Goal: Register for event/course

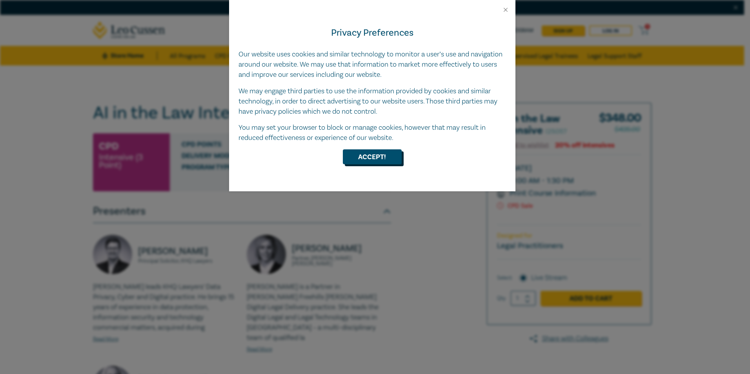
click at [372, 155] on button "Accept!" at bounding box center [372, 157] width 59 height 15
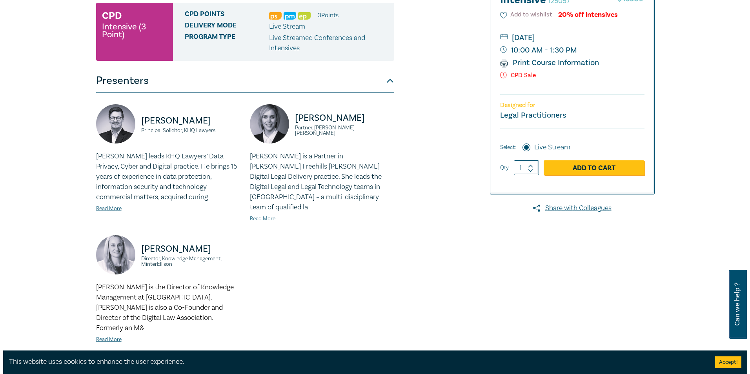
scroll to position [118, 0]
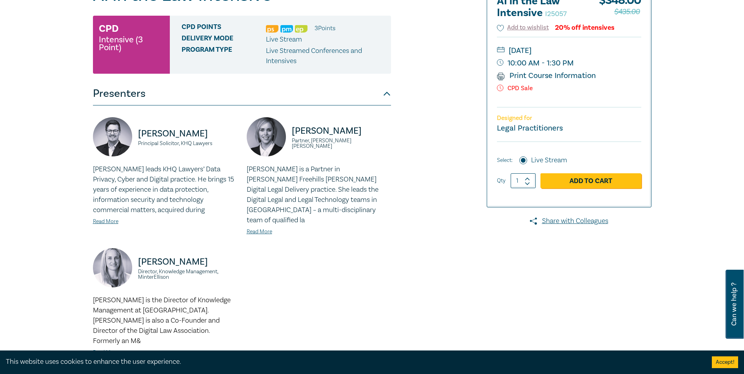
click at [111, 349] on link "Read More" at bounding box center [106, 352] width 26 height 7
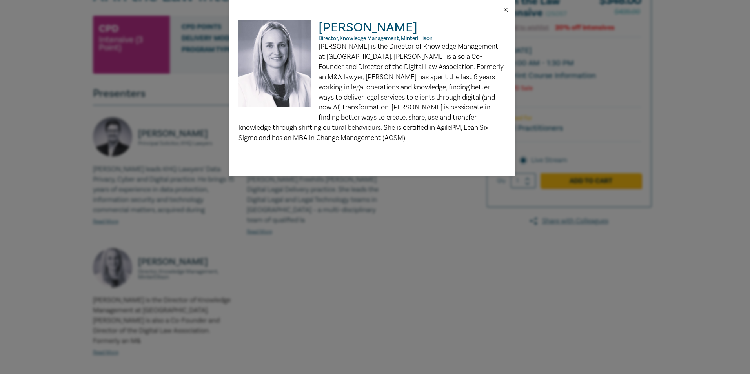
click at [506, 9] on button "Close" at bounding box center [505, 9] width 7 height 7
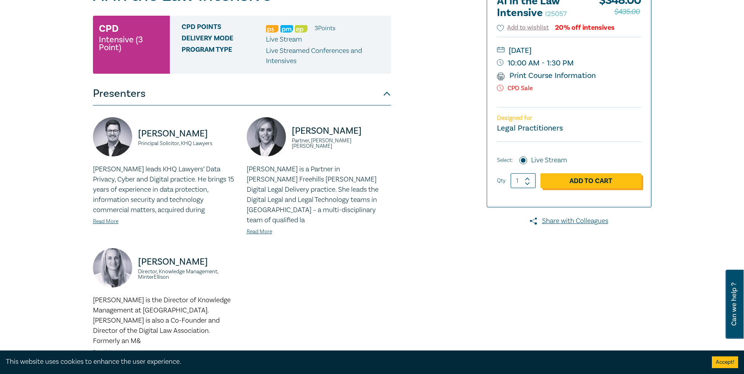
click at [587, 182] on link "Add to Cart" at bounding box center [591, 180] width 101 height 15
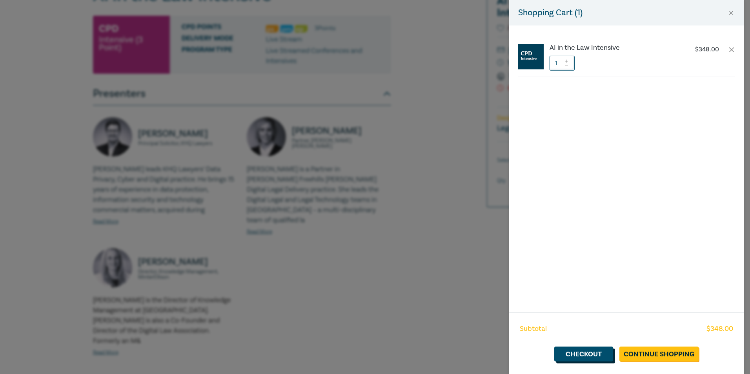
click at [580, 352] on link "Checkout" at bounding box center [584, 354] width 59 height 15
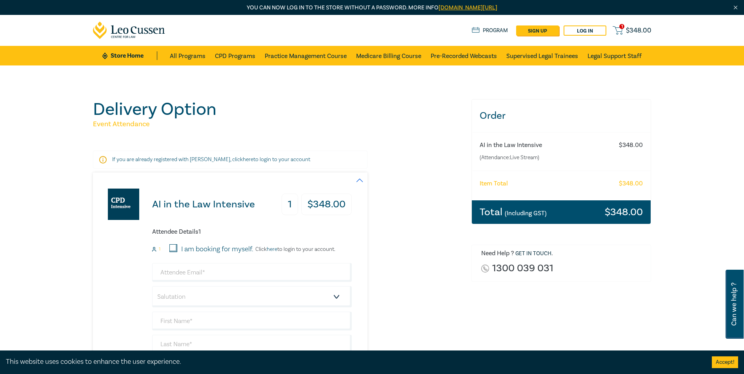
scroll to position [157, 0]
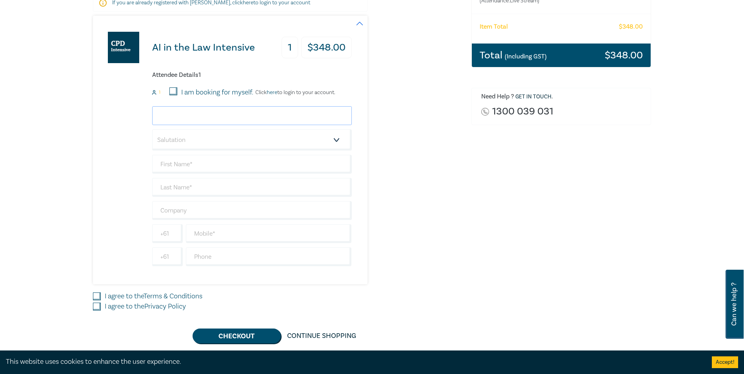
click at [186, 119] on input "email" at bounding box center [252, 115] width 200 height 19
type input "sarah@slblegal.com.au"
type input "[PERSON_NAME]"
type input "SLB Legal"
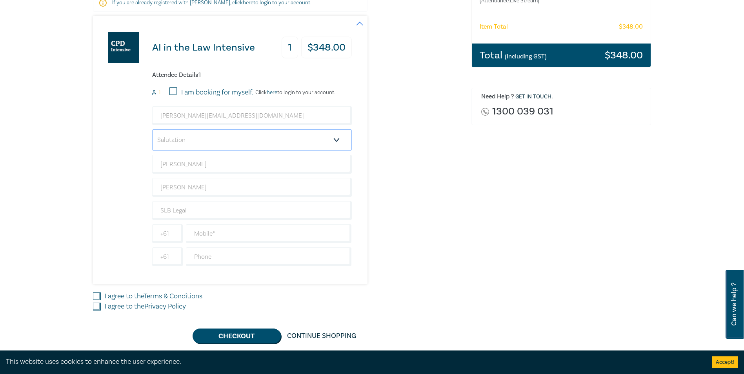
click at [339, 139] on select "Salutation Mr. Mrs. Ms. Miss Dr. Prof. Other" at bounding box center [252, 140] width 200 height 21
select select "Mrs."
click at [152, 130] on select "Salutation Mr. Mrs. Ms. Miss Dr. Prof. Other" at bounding box center [252, 140] width 200 height 21
click at [432, 208] on div "AI in the Law Intensive 1 $ 348.00 Attendee Details 1 1 I am booking for myself…" at bounding box center [277, 150] width 369 height 269
click at [230, 237] on input "text" at bounding box center [269, 233] width 166 height 19
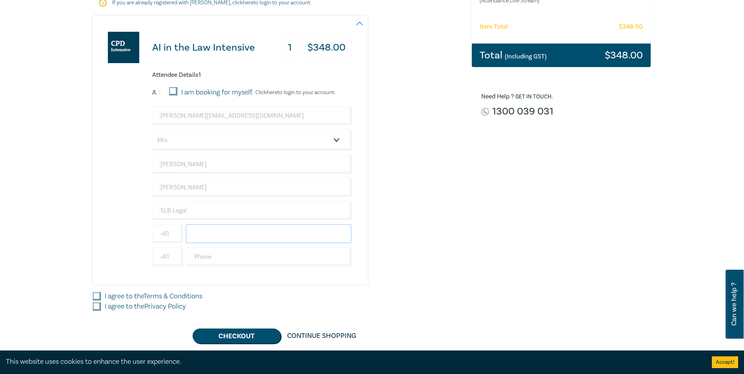
type input "0422839223"
click at [469, 247] on div "Order AI in the Law Intensive (Attendance: Live Stream ) $ 348.00 Item Total $ …" at bounding box center [562, 142] width 190 height 401
click at [170, 92] on input "I am booking for myself." at bounding box center [174, 92] width 8 height 8
checkbox input "true"
click at [99, 296] on input "I agree to the Terms & Conditions" at bounding box center [97, 297] width 8 height 8
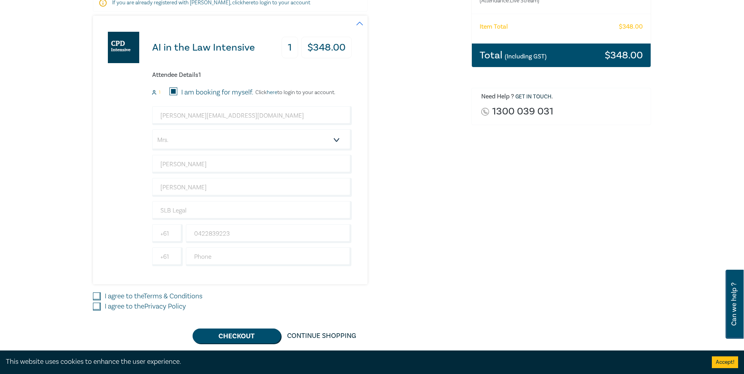
checkbox input "true"
click at [99, 309] on input "I agree to the Privacy Policy" at bounding box center [97, 307] width 8 height 8
checkbox input "true"
click at [238, 334] on button "Checkout" at bounding box center [237, 336] width 88 height 15
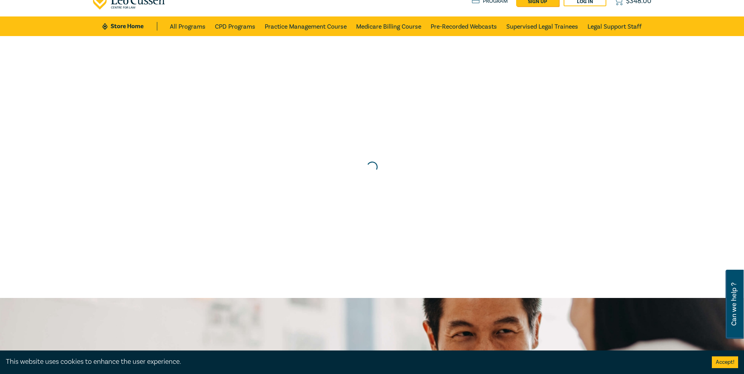
scroll to position [0, 0]
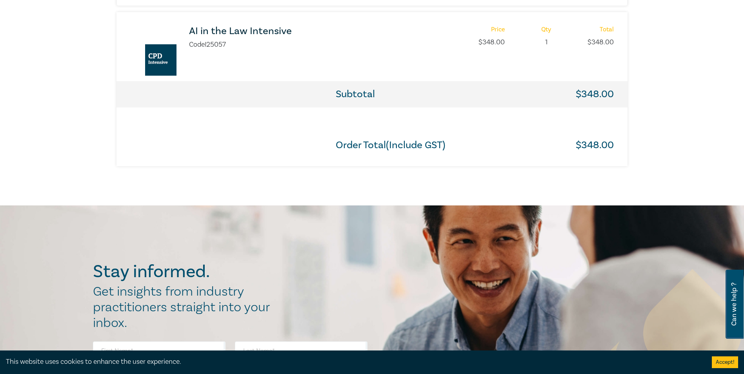
scroll to position [471, 0]
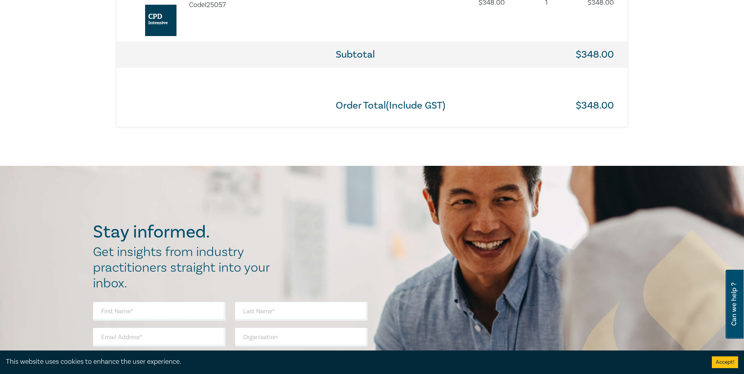
drag, startPoint x: 611, startPoint y: 249, endPoint x: 175, endPoint y: 151, distance: 446.5
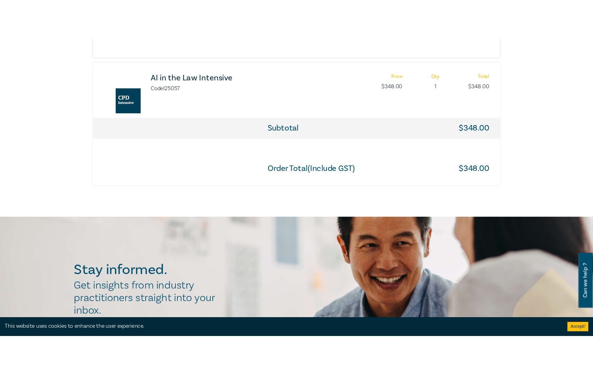
scroll to position [275, 0]
